Goal: Task Accomplishment & Management: Manage account settings

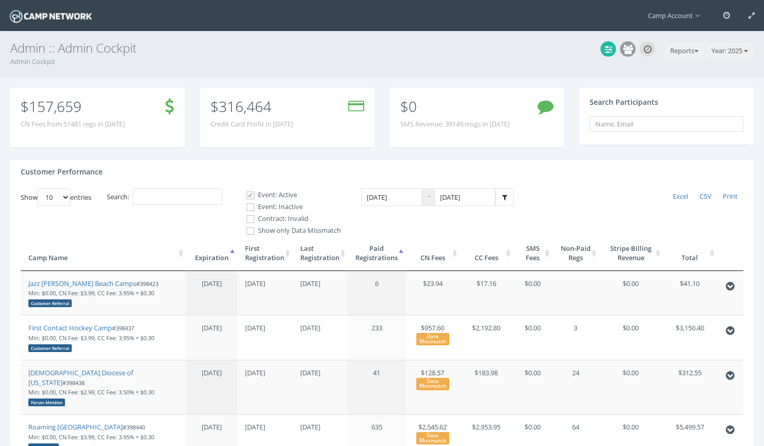
click at [255, 217] on span at bounding box center [251, 219] width 10 height 10
click at [250, 217] on input "Contract: Invalid" at bounding box center [245, 219] width 10 height 10
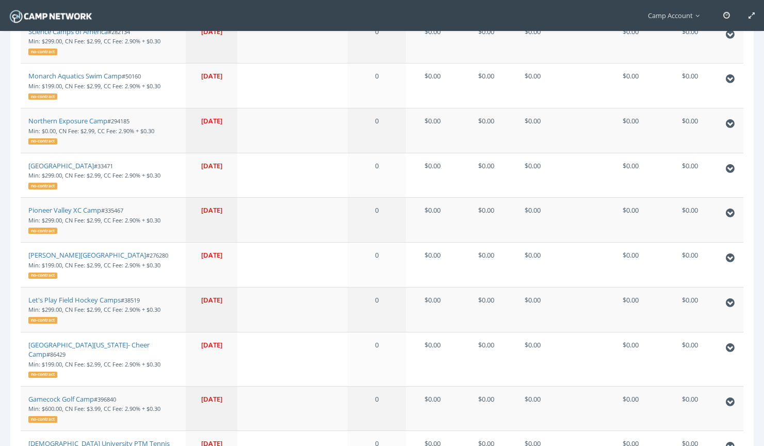
scroll to position [6, 0]
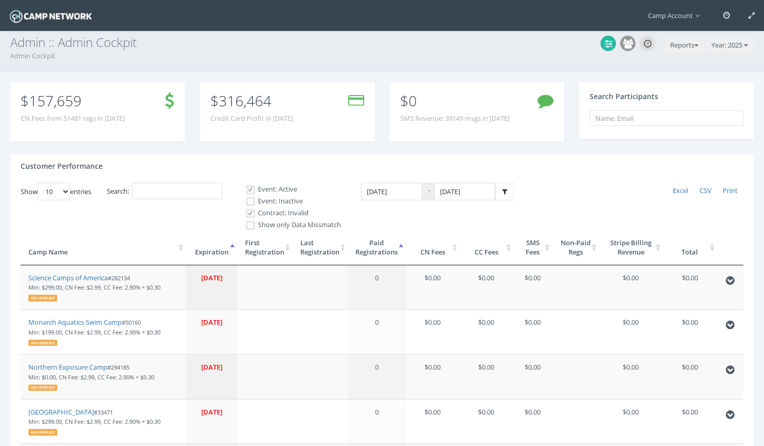
click at [254, 214] on span at bounding box center [251, 213] width 10 height 10
click at [250, 214] on input "Contract: Invalid" at bounding box center [245, 213] width 10 height 10
checkbox input "false"
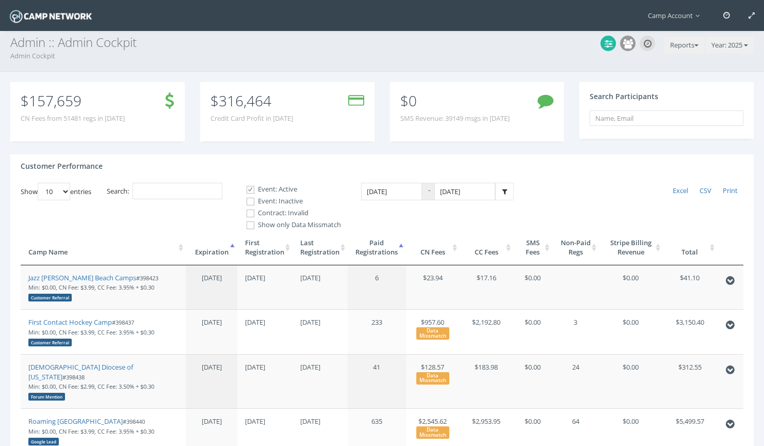
click at [254, 202] on span at bounding box center [251, 202] width 10 height 10
click at [250, 202] on input "Event: Inactive" at bounding box center [245, 202] width 10 height 10
checkbox input "true"
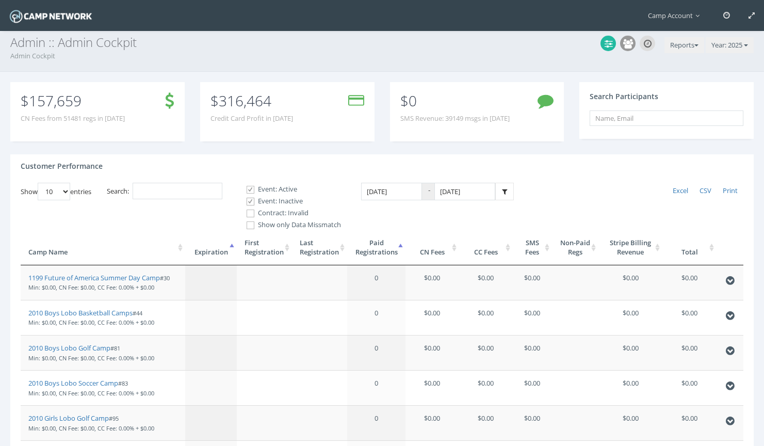
click at [254, 211] on span at bounding box center [251, 213] width 10 height 10
click at [250, 211] on input "Contract: Invalid" at bounding box center [245, 213] width 10 height 10
checkbox input "true"
click at [693, 264] on th "Total" at bounding box center [689, 247] width 54 height 35
click at [695, 253] on th "Total" at bounding box center [689, 247] width 54 height 35
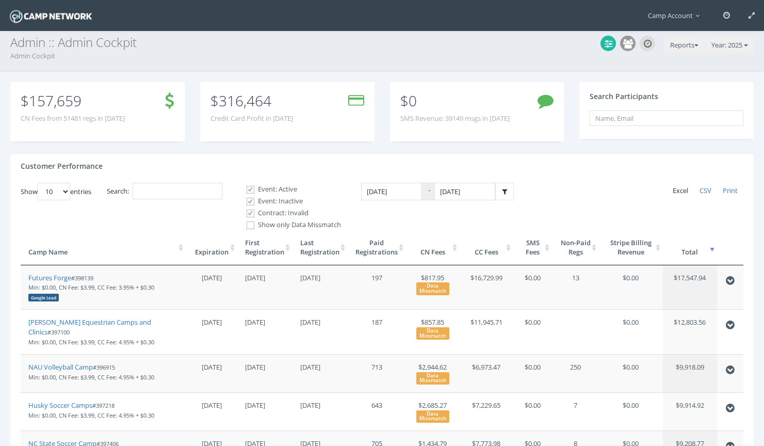
click at [678, 190] on span "Excel" at bounding box center [680, 190] width 15 height 9
click at [167, 195] on input "Search:" at bounding box center [178, 191] width 90 height 17
click at [387, 248] on th "Paid Registrations" at bounding box center [377, 247] width 58 height 35
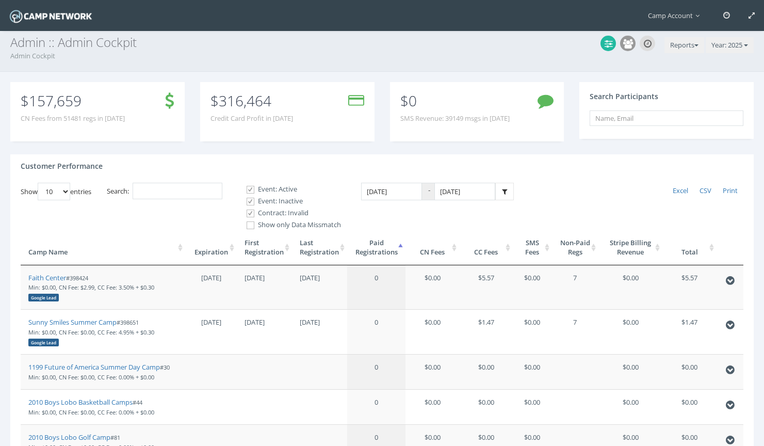
click at [387, 248] on th "Paid Registrations" at bounding box center [376, 247] width 58 height 35
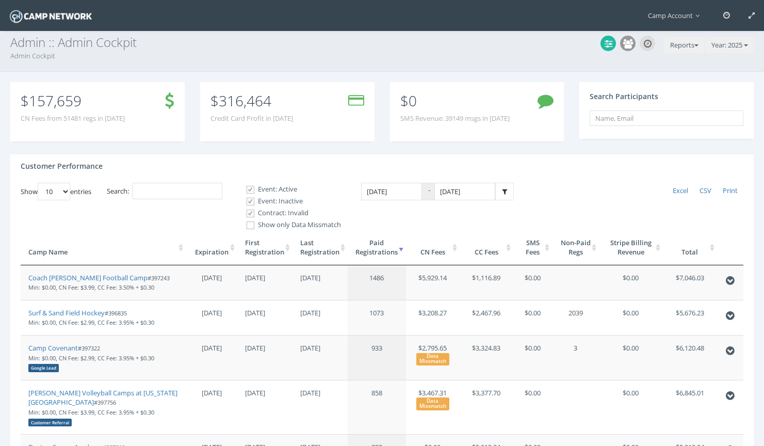
click at [394, 254] on th "Paid Registrations" at bounding box center [377, 247] width 58 height 35
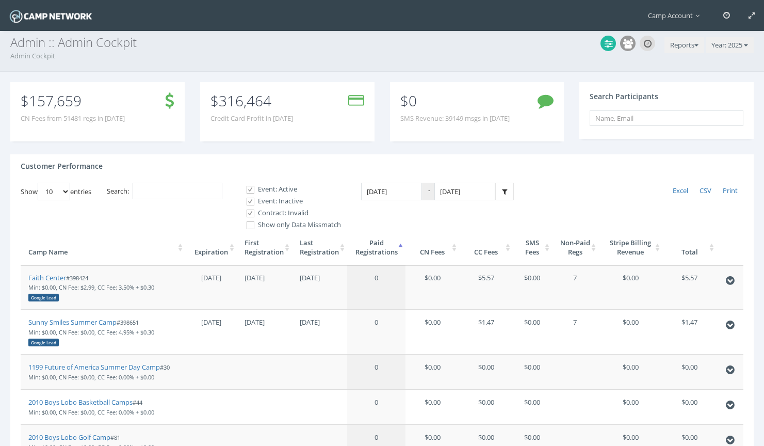
click at [569, 250] on th "Non-Paid Regs" at bounding box center [575, 247] width 46 height 35
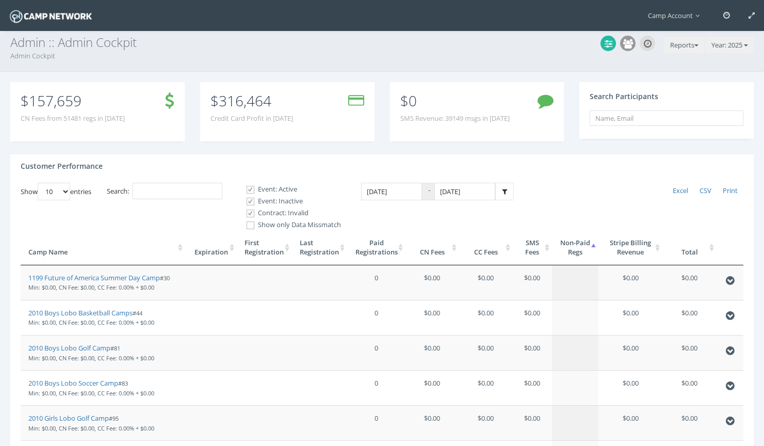
click at [569, 250] on th "Non-Paid Regs" at bounding box center [575, 247] width 46 height 35
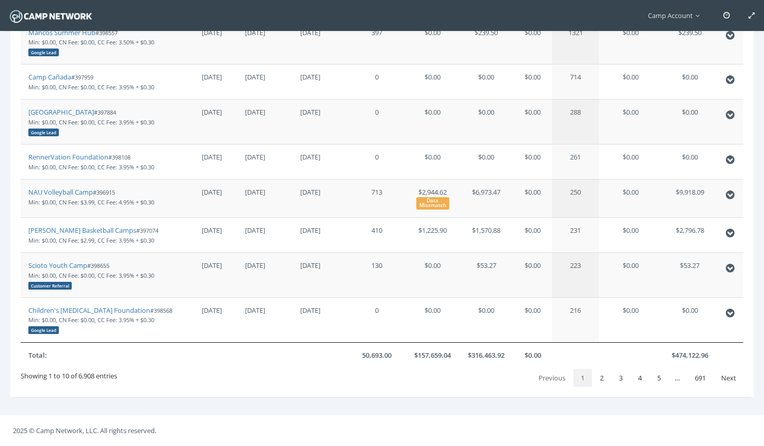
scroll to position [0, 0]
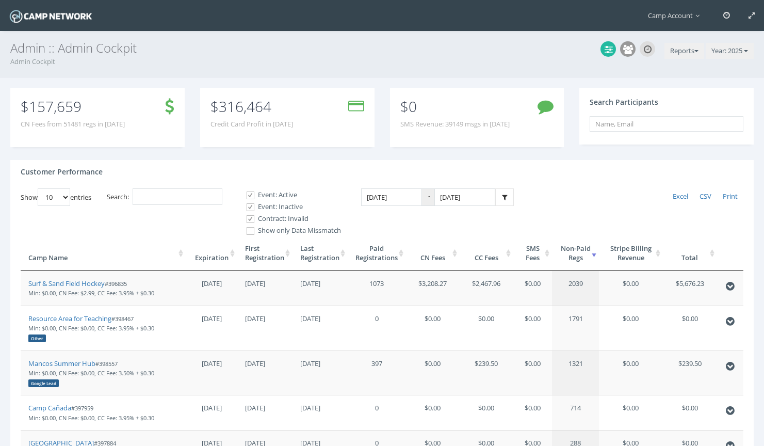
click at [394, 255] on th "Paid Registrations" at bounding box center [377, 253] width 58 height 35
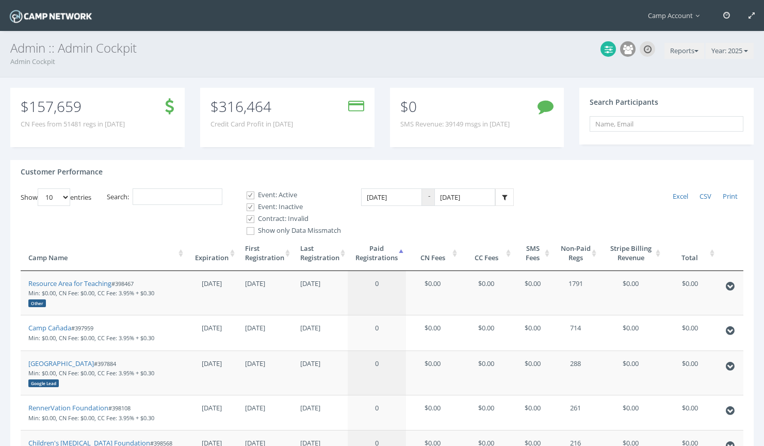
click at [394, 255] on th "Paid Registrations" at bounding box center [377, 253] width 58 height 35
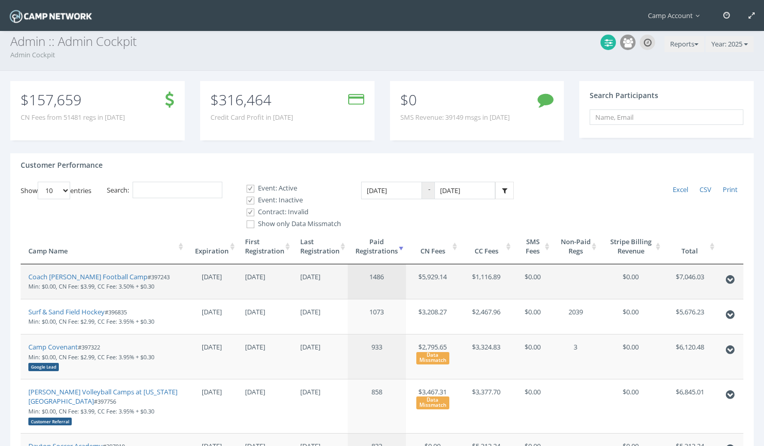
scroll to position [8, 0]
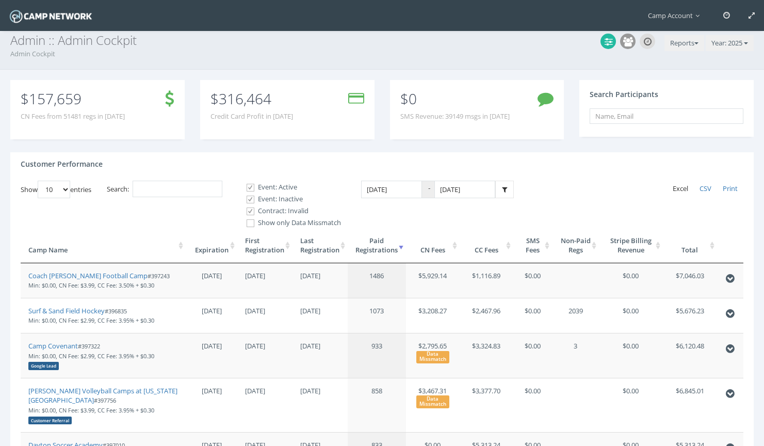
click at [680, 188] on span "Excel" at bounding box center [680, 188] width 15 height 9
click at [415, 191] on input "1/1/2025" at bounding box center [391, 190] width 61 height 18
type input "01/01/2024"
click at [484, 190] on input "12/31/2025" at bounding box center [464, 190] width 61 height 18
click at [496, 161] on div "Customer Performance" at bounding box center [381, 166] width 743 height 28
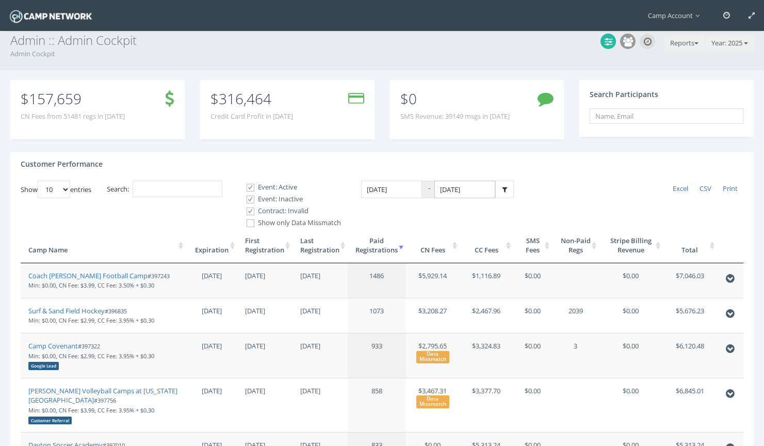
click at [475, 181] on input "12/31/2024" at bounding box center [464, 190] width 61 height 18
click at [452, 214] on th "«" at bounding box center [450, 216] width 15 height 15
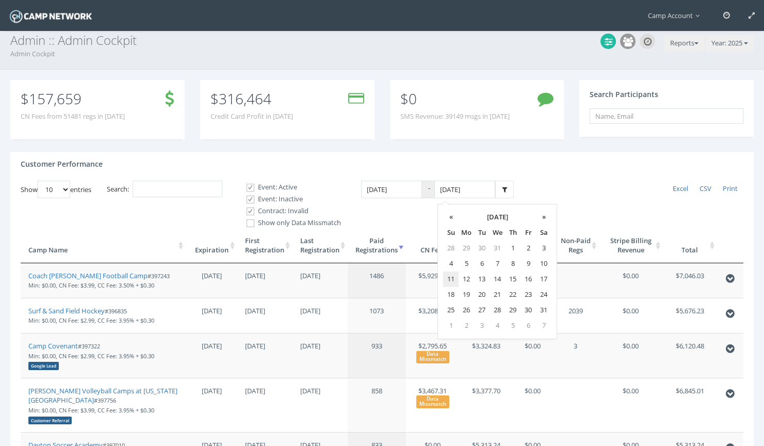
click at [451, 281] on td "11" at bounding box center [450, 278] width 15 height 15
type input "08/11/2024"
click at [508, 188] on link at bounding box center [504, 190] width 19 height 18
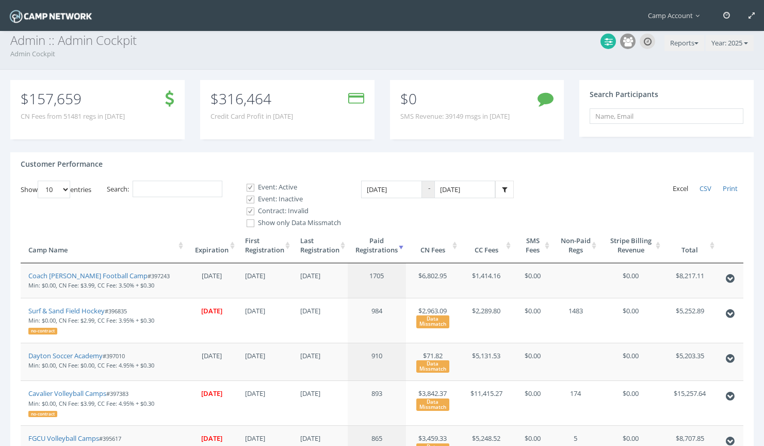
click at [674, 190] on span "Excel" at bounding box center [680, 188] width 15 height 9
click at [211, 181] on input "Search:" at bounding box center [178, 189] width 90 height 17
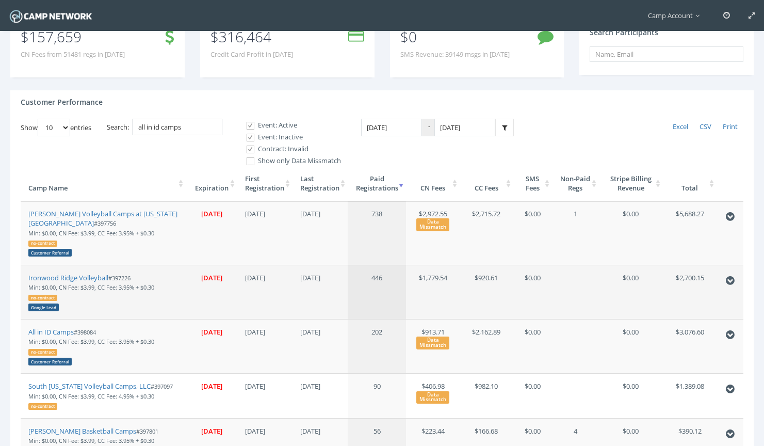
scroll to position [80, 0]
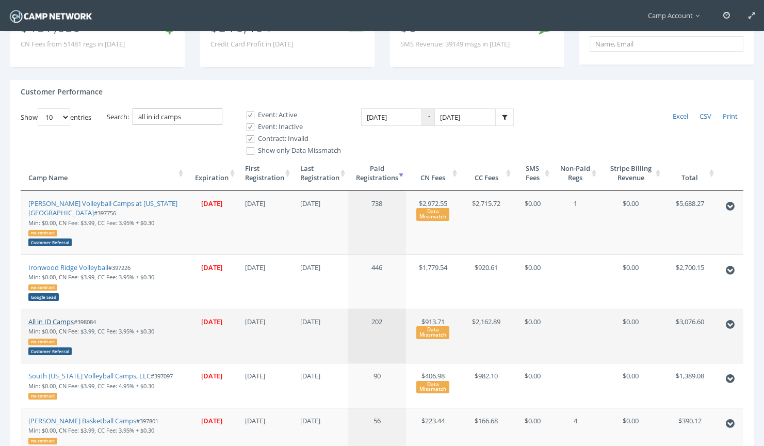
type input "all in id camps"
click at [71, 323] on link "All in ID Camps" at bounding box center [50, 321] width 45 height 9
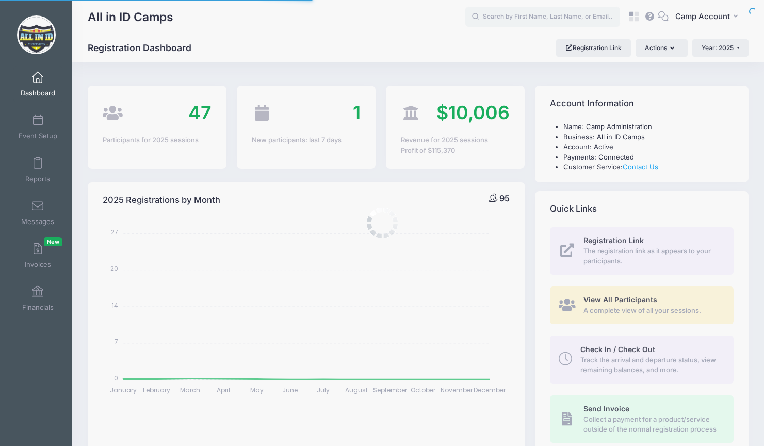
select select
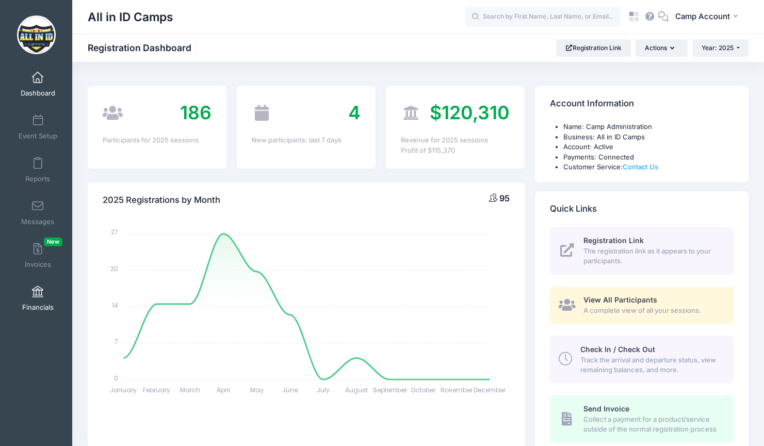
click at [34, 307] on span "Financials" at bounding box center [37, 307] width 31 height 9
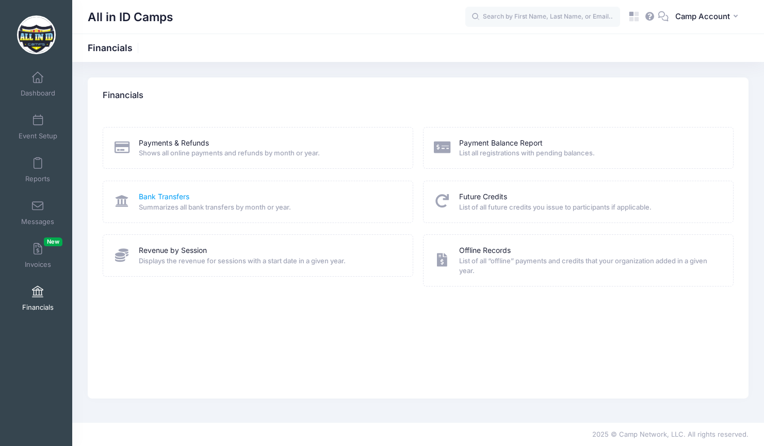
click at [167, 197] on link "Bank Transfers" at bounding box center [164, 196] width 51 height 11
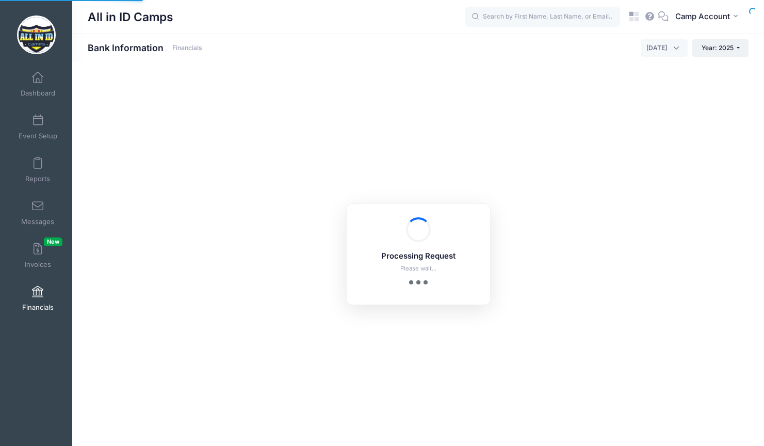
select select "10"
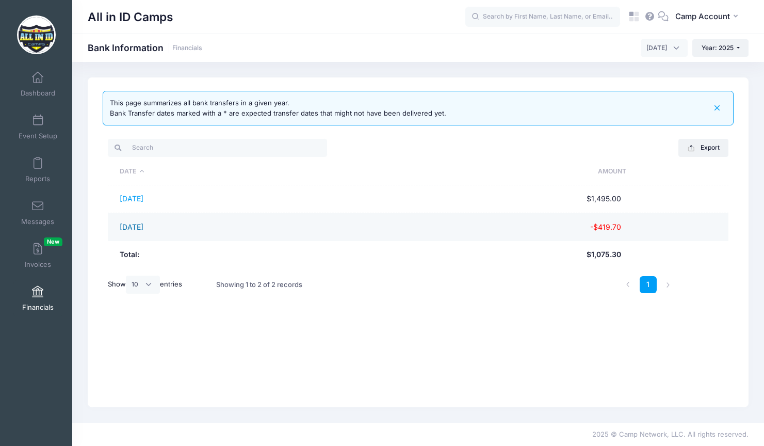
click at [143, 225] on link "[DATE]" at bounding box center [132, 226] width 24 height 9
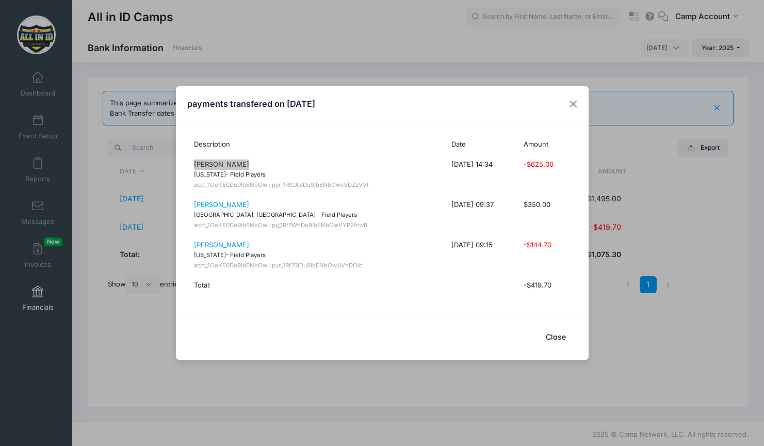
drag, startPoint x: 219, startPoint y: 165, endPoint x: 183, endPoint y: 6, distance: 162.9
click at [0, 0] on div "payments transfered on 08/08/2025 Description Date Amount Sadie Wiseman Califor…" at bounding box center [382, 223] width 764 height 446
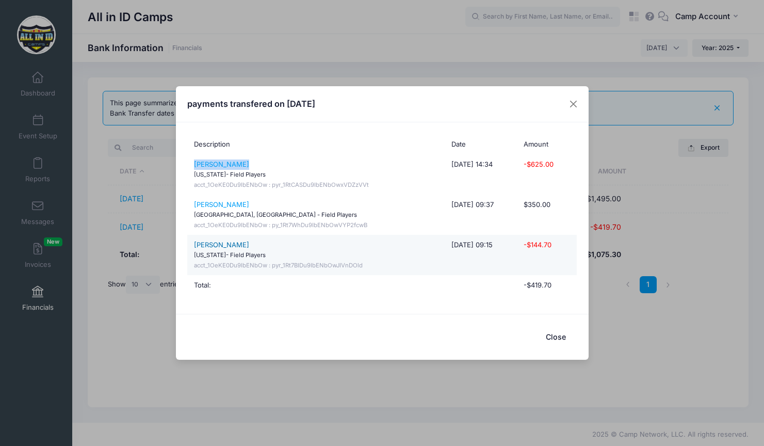
click at [223, 247] on link "Sienna Potter" at bounding box center [221, 244] width 55 height 8
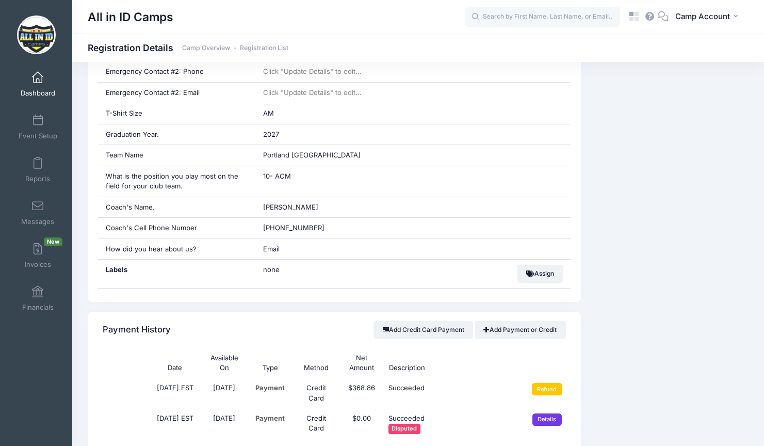
scroll to position [653, 0]
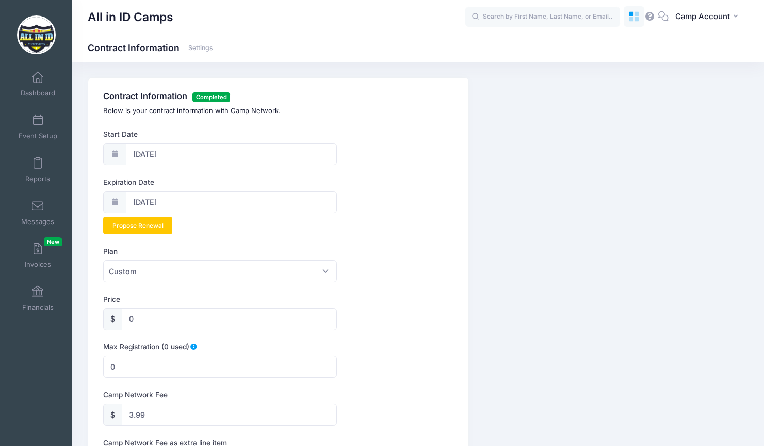
click at [635, 12] on icon at bounding box center [636, 14] width 5 height 5
click at [629, 23] on link at bounding box center [634, 16] width 21 height 21
click at [640, 22] on icon at bounding box center [634, 17] width 12 height 12
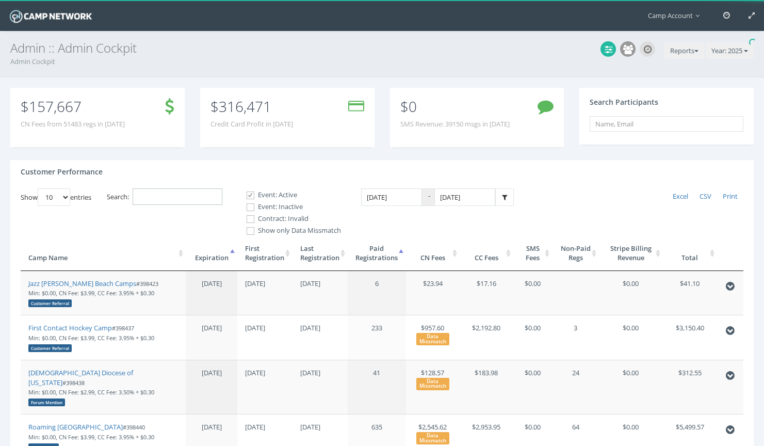
click at [219, 197] on input "Search:" at bounding box center [178, 196] width 90 height 17
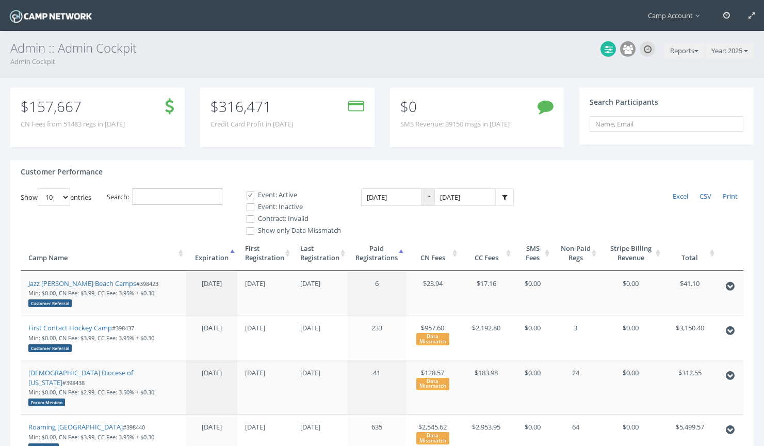
paste input "398779"
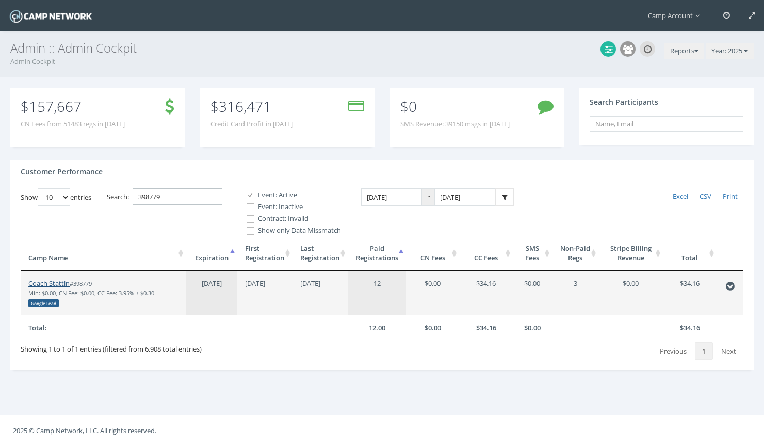
type input "398779"
click at [59, 280] on link "Coach Stattin" at bounding box center [48, 283] width 41 height 9
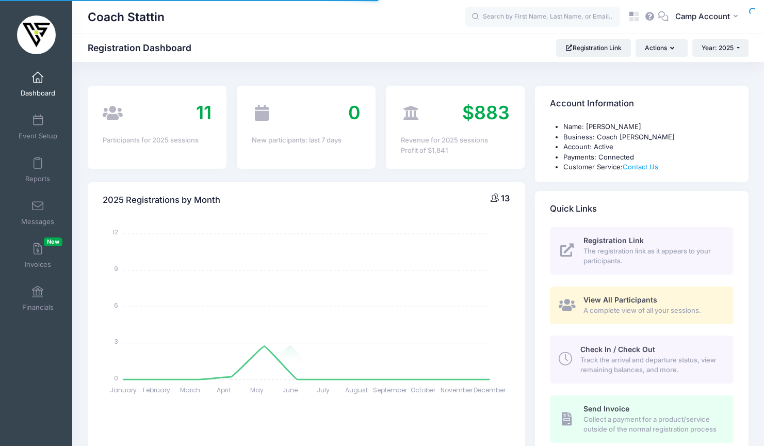
select select
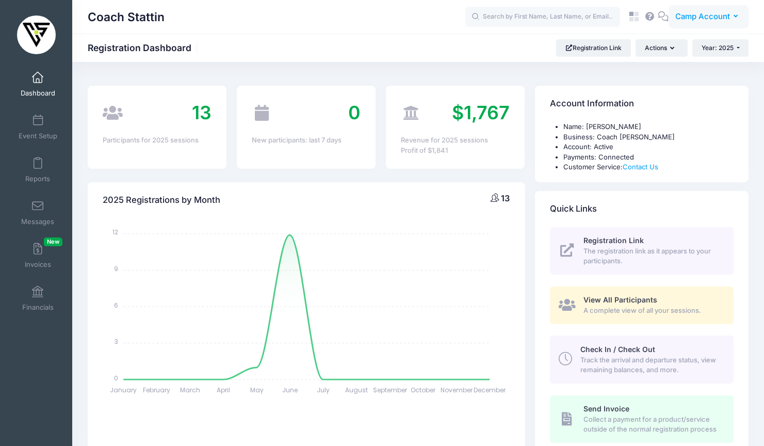
click at [700, 22] on span "Camp Account" at bounding box center [702, 16] width 55 height 11
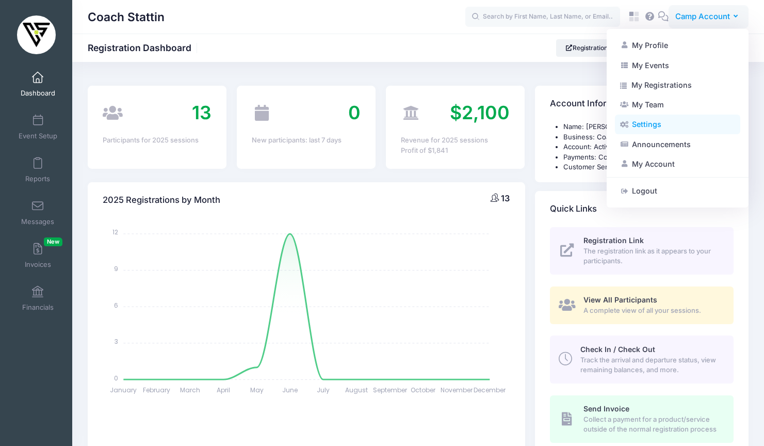
click at [682, 123] on link "Settings" at bounding box center [677, 125] width 125 height 20
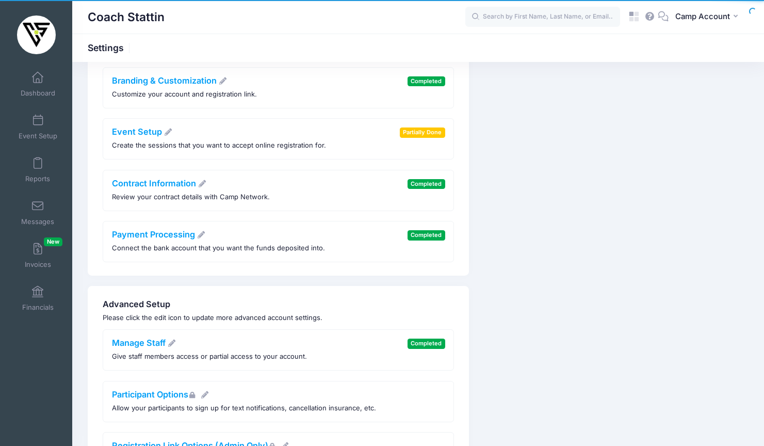
scroll to position [139, 0]
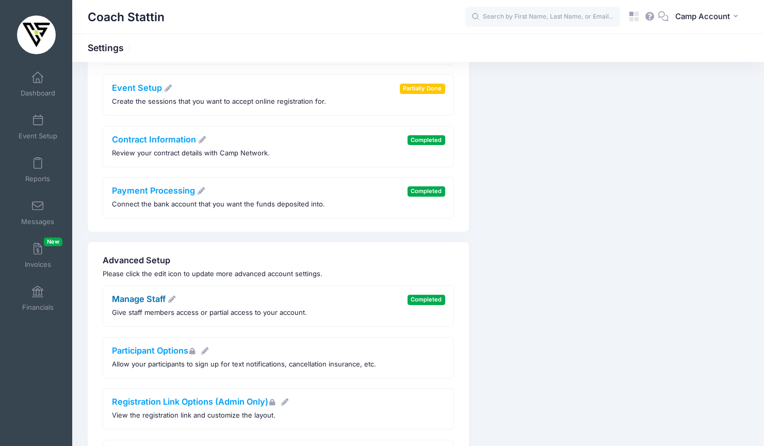
click at [142, 299] on link "Manage Staff" at bounding box center [144, 299] width 64 height 10
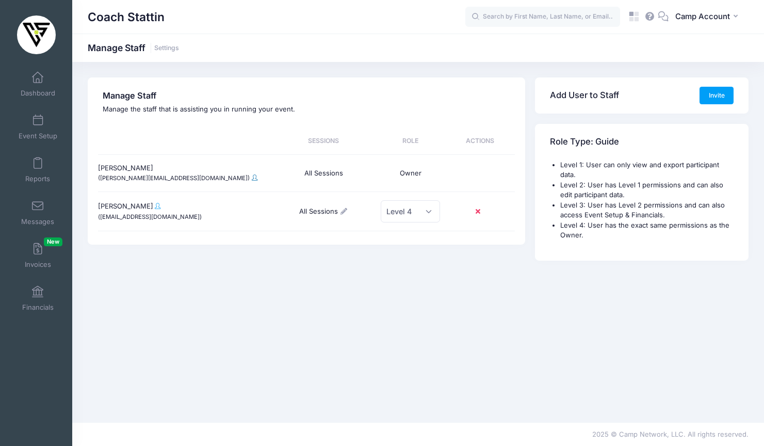
click at [252, 179] on span at bounding box center [255, 177] width 6 height 6
